Goal: Task Accomplishment & Management: Manage account settings

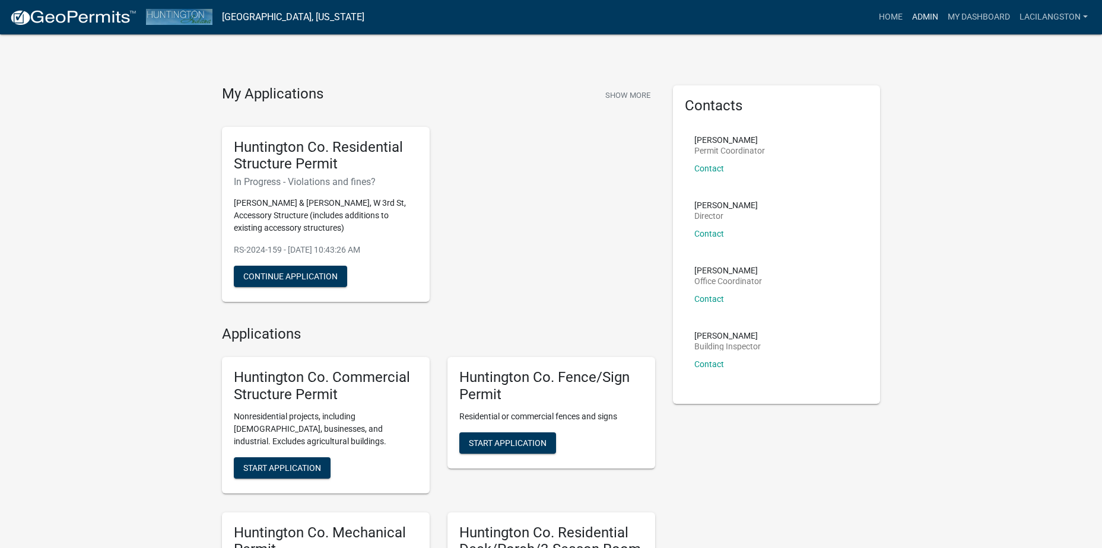
click at [916, 13] on link "Admin" at bounding box center [925, 17] width 36 height 23
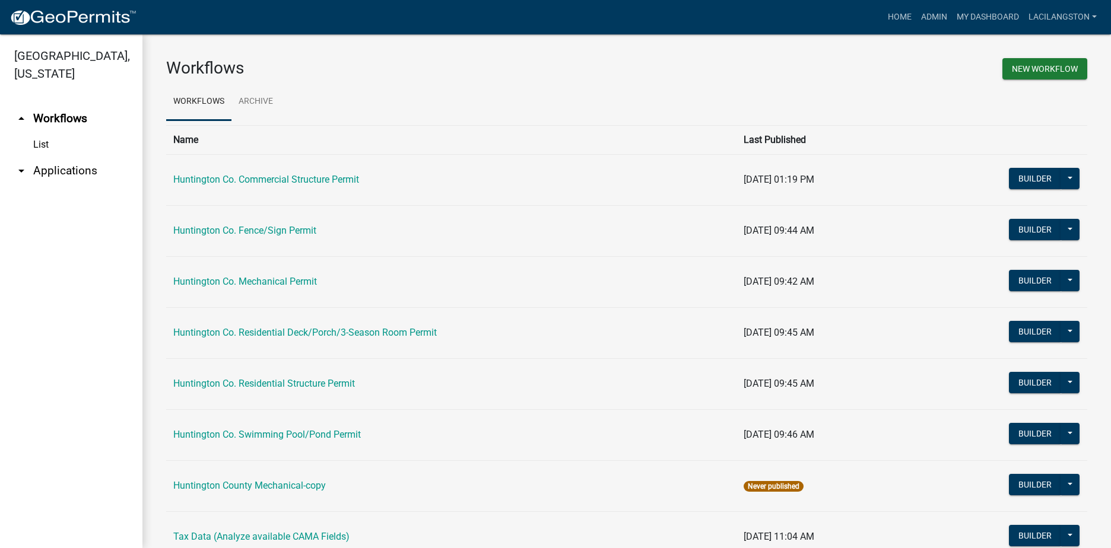
click at [55, 169] on link "arrow_drop_down Applications" at bounding box center [71, 171] width 142 height 28
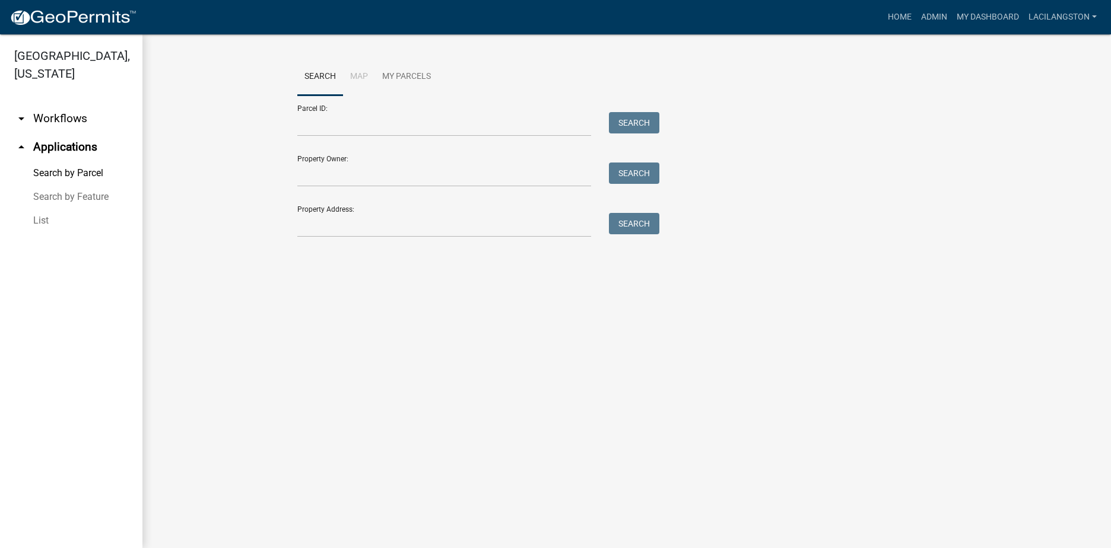
click at [39, 227] on link "List" at bounding box center [71, 221] width 142 height 24
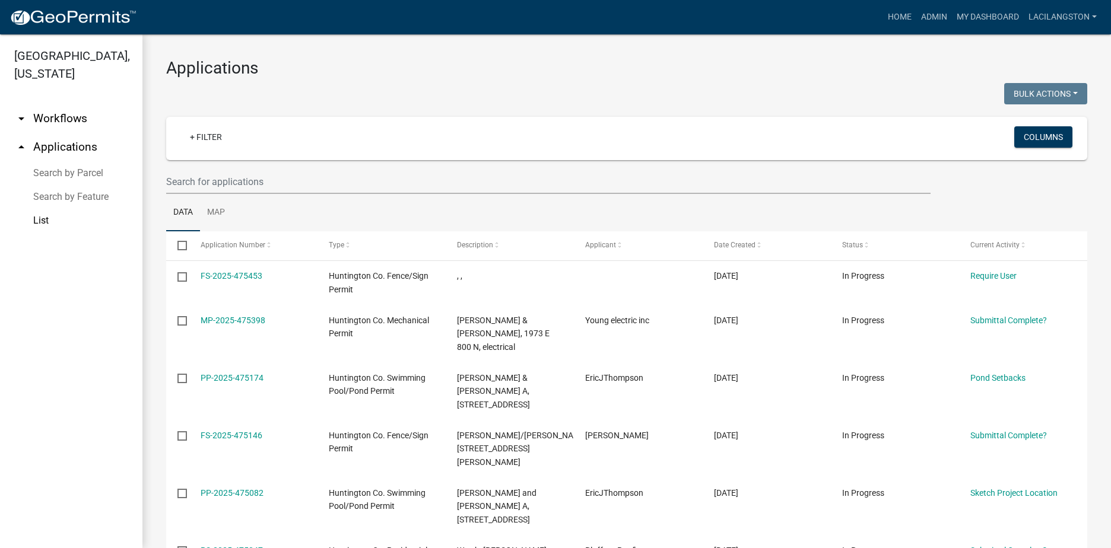
click at [82, 18] on img at bounding box center [72, 18] width 127 height 18
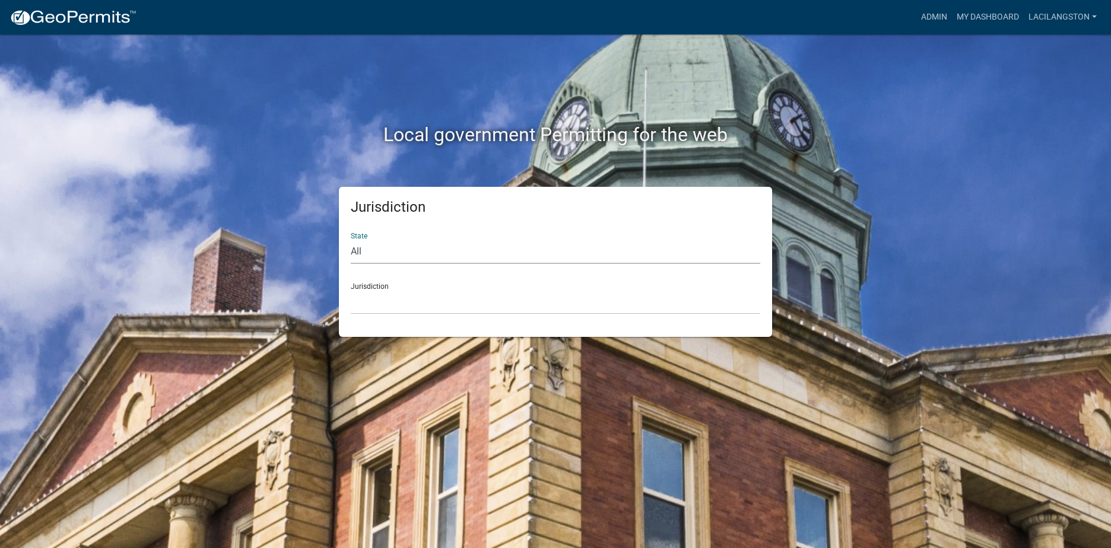
click at [360, 254] on select "All Colorado Georgia Indiana Iowa Kansas Minnesota Ohio South Carolina Wisconsin" at bounding box center [555, 252] width 409 height 24
select select "Indiana"
click at [351, 240] on select "All Colorado Georgia Indiana Iowa Kansas Minnesota Ohio South Carolina Wisconsin" at bounding box center [555, 252] width 409 height 24
click at [366, 291] on select "City of Charlestown, Indiana City of Jeffersonville, Indiana City of Logansport…" at bounding box center [555, 302] width 409 height 24
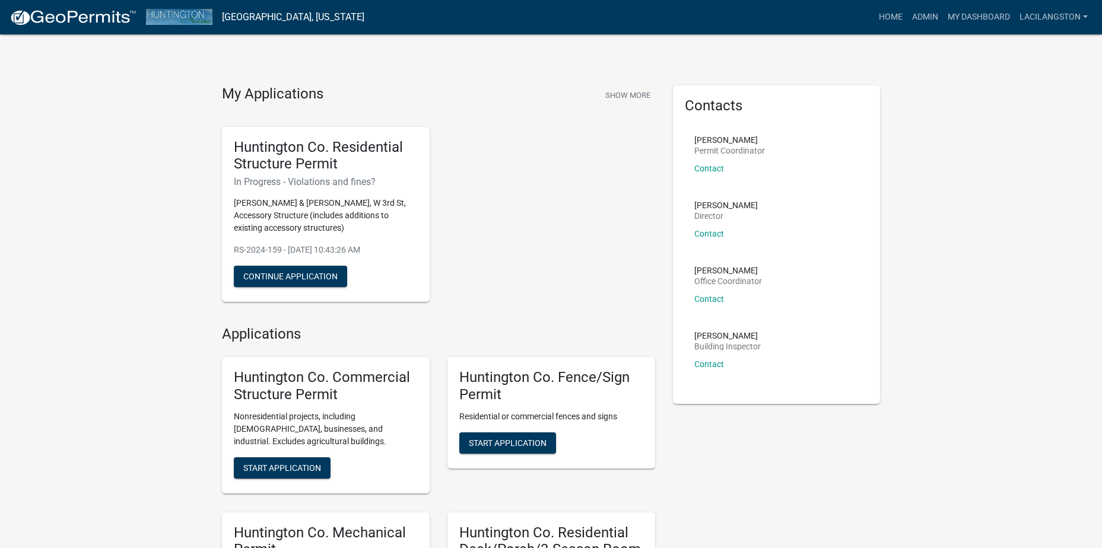
click at [68, 15] on img at bounding box center [72, 18] width 127 height 18
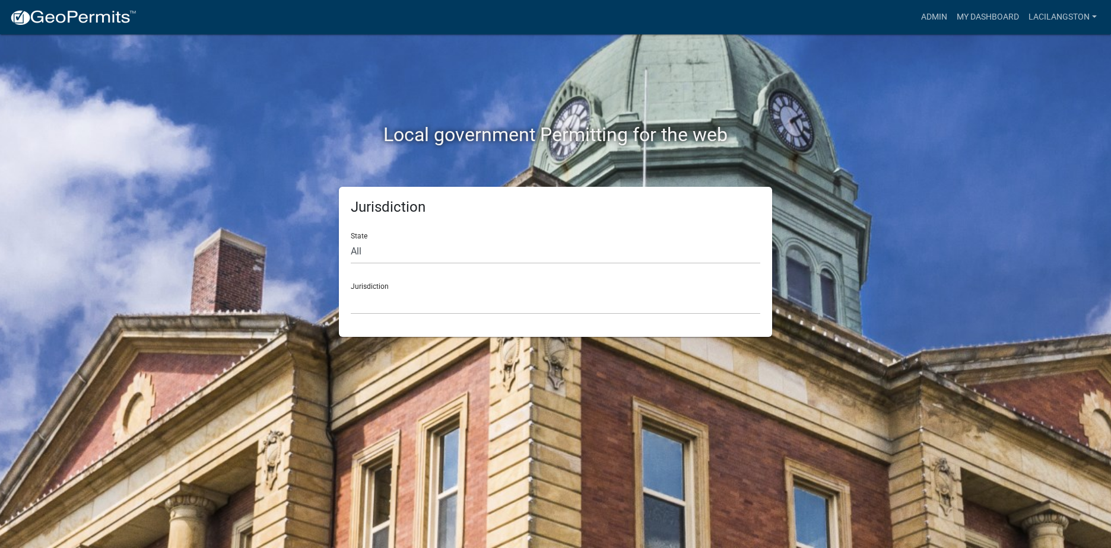
click at [90, 28] on link at bounding box center [72, 17] width 127 height 25
click at [369, 248] on select "All Colorado Georgia Indiana Iowa Kansas Minnesota Ohio South Carolina Wisconsin" at bounding box center [555, 252] width 409 height 24
select select "Indiana"
click at [351, 240] on select "All Colorado Georgia Indiana Iowa Kansas Minnesota Ohio South Carolina Wisconsin" at bounding box center [555, 252] width 409 height 24
click at [357, 295] on select "City of Charlestown, Indiana City of Jeffersonville, Indiana City of Logansport…" at bounding box center [555, 302] width 409 height 24
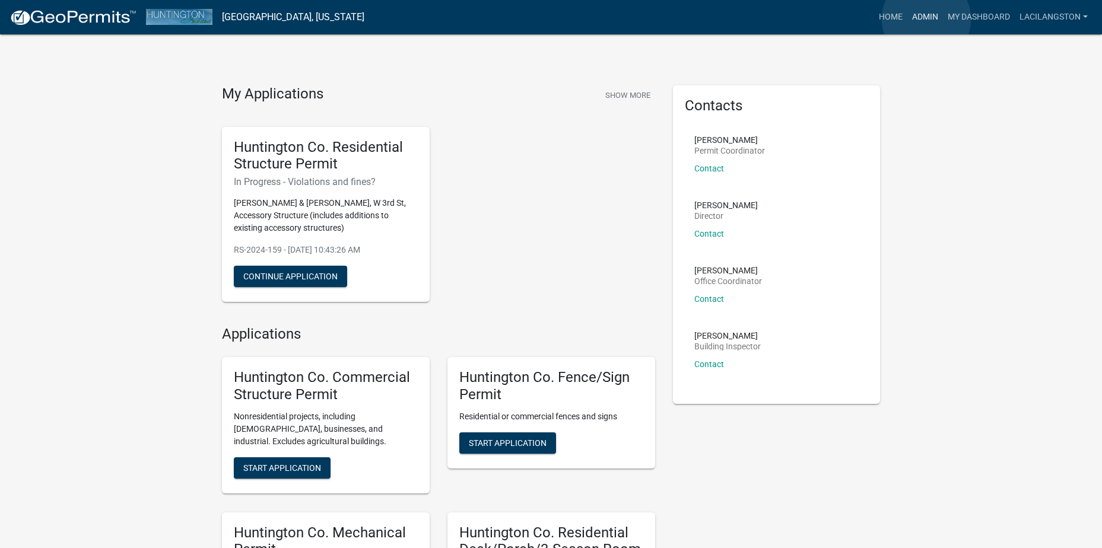
click at [926, 19] on link "Admin" at bounding box center [925, 17] width 36 height 23
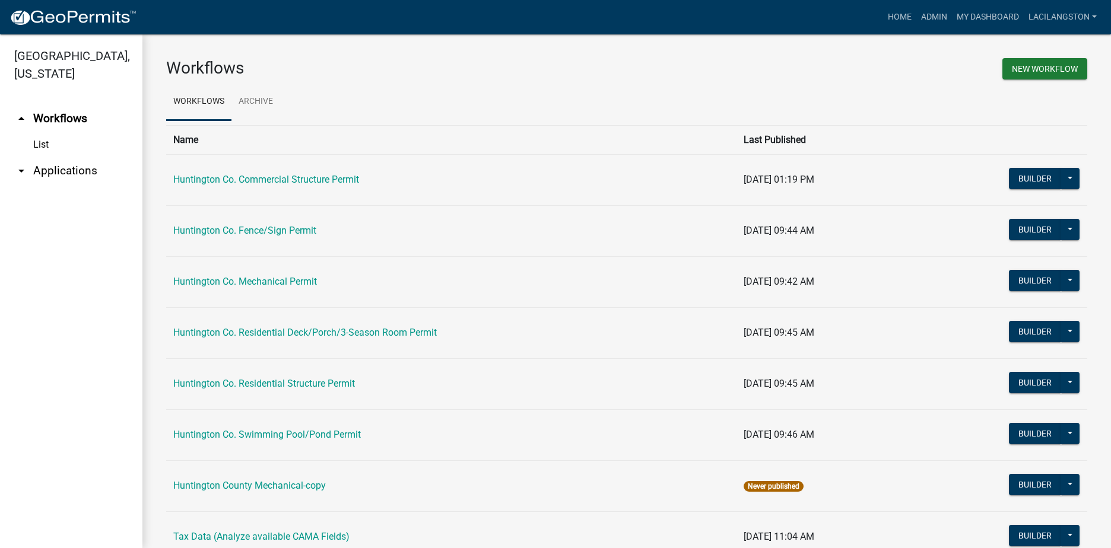
click at [71, 176] on link "arrow_drop_down Applications" at bounding box center [71, 171] width 142 height 28
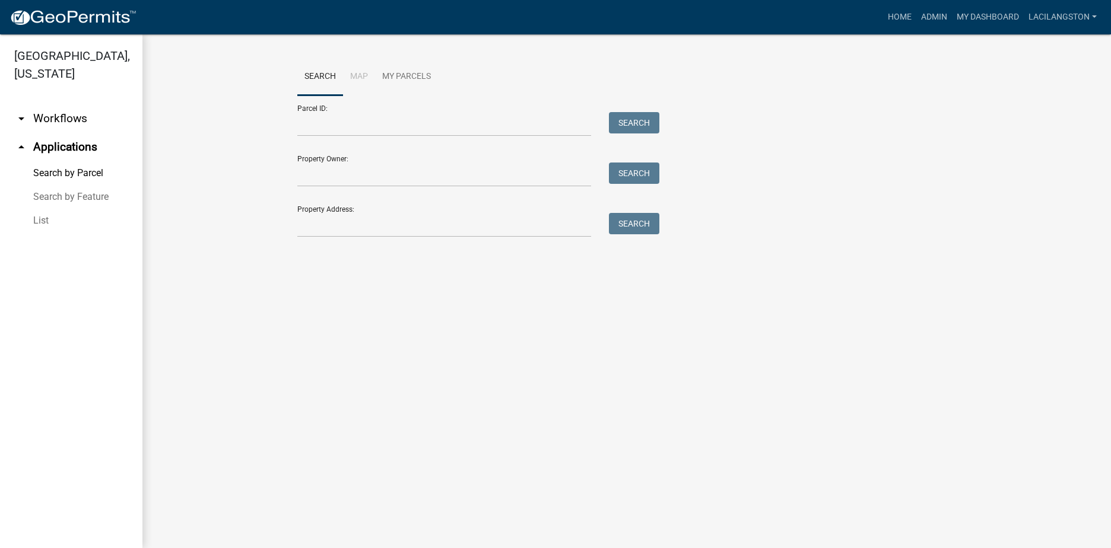
click at [36, 226] on link "List" at bounding box center [71, 221] width 142 height 24
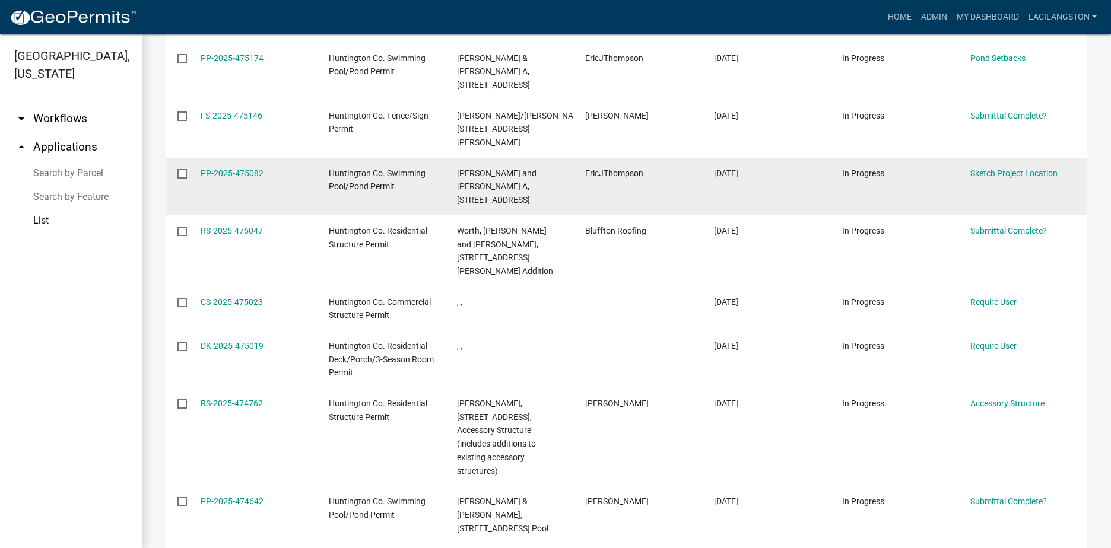
scroll to position [329, 0]
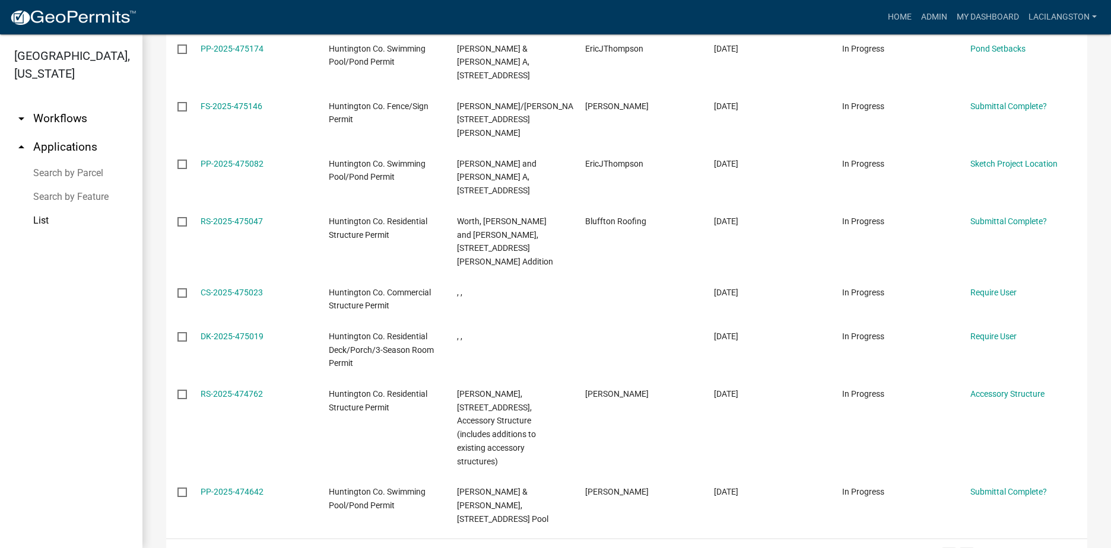
click at [960, 548] on link "2" at bounding box center [967, 554] width 14 height 13
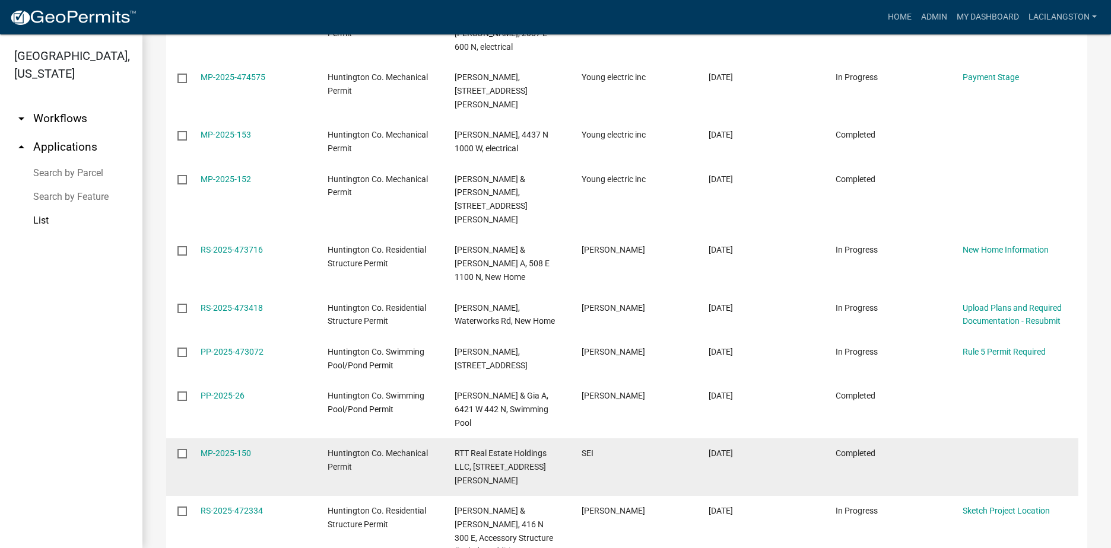
scroll to position [316, 0]
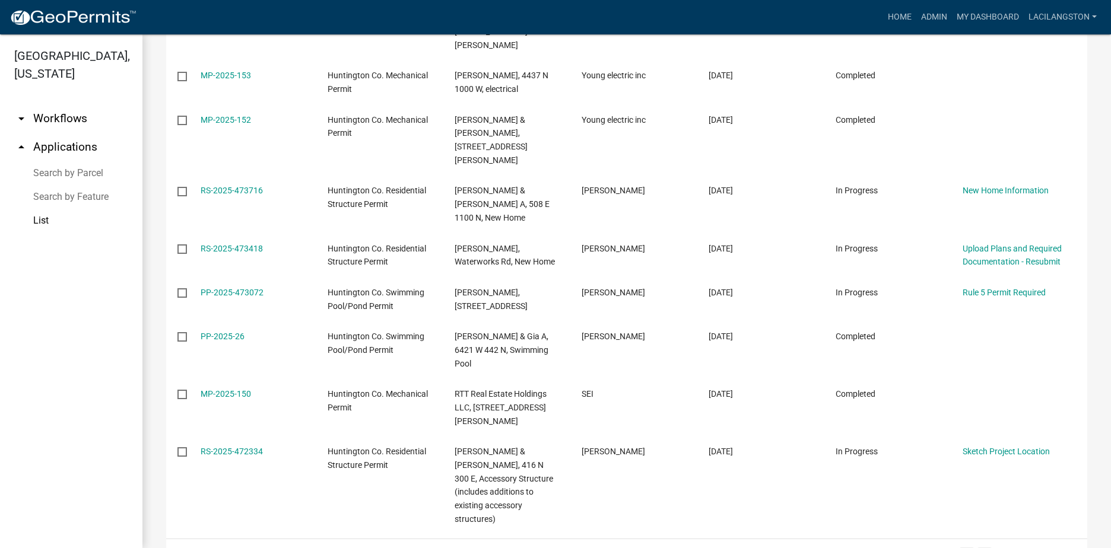
click at [977, 548] on link "3" at bounding box center [984, 554] width 14 height 13
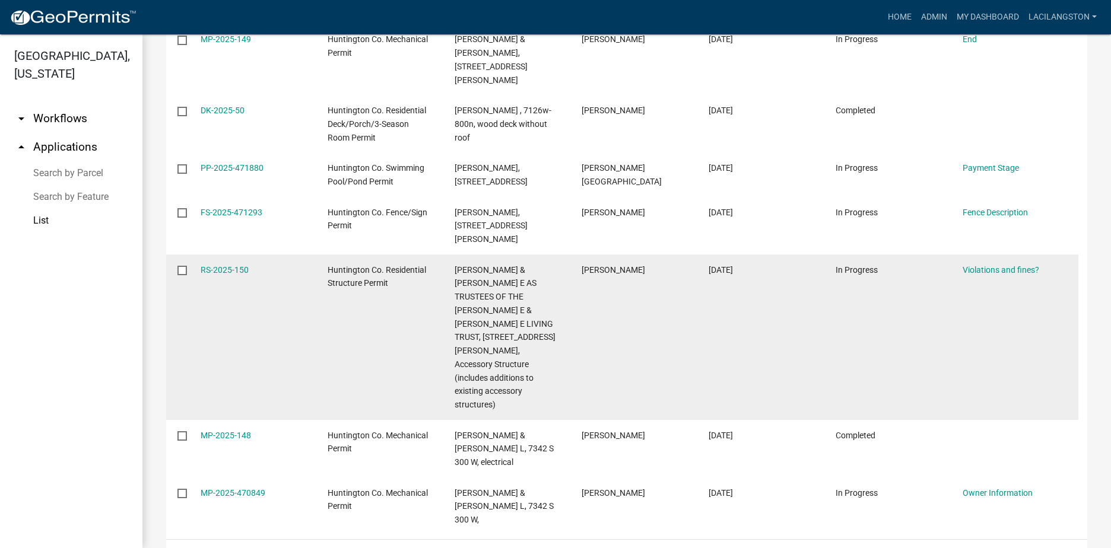
scroll to position [411, 0]
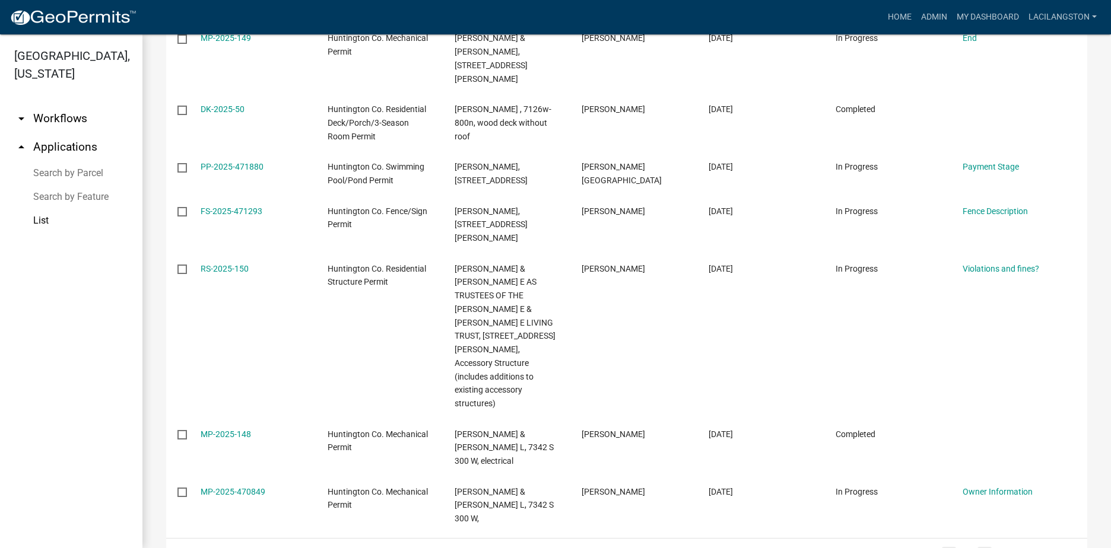
click at [942, 547] on link "1" at bounding box center [949, 553] width 14 height 13
